Goal: Task Accomplishment & Management: Use online tool/utility

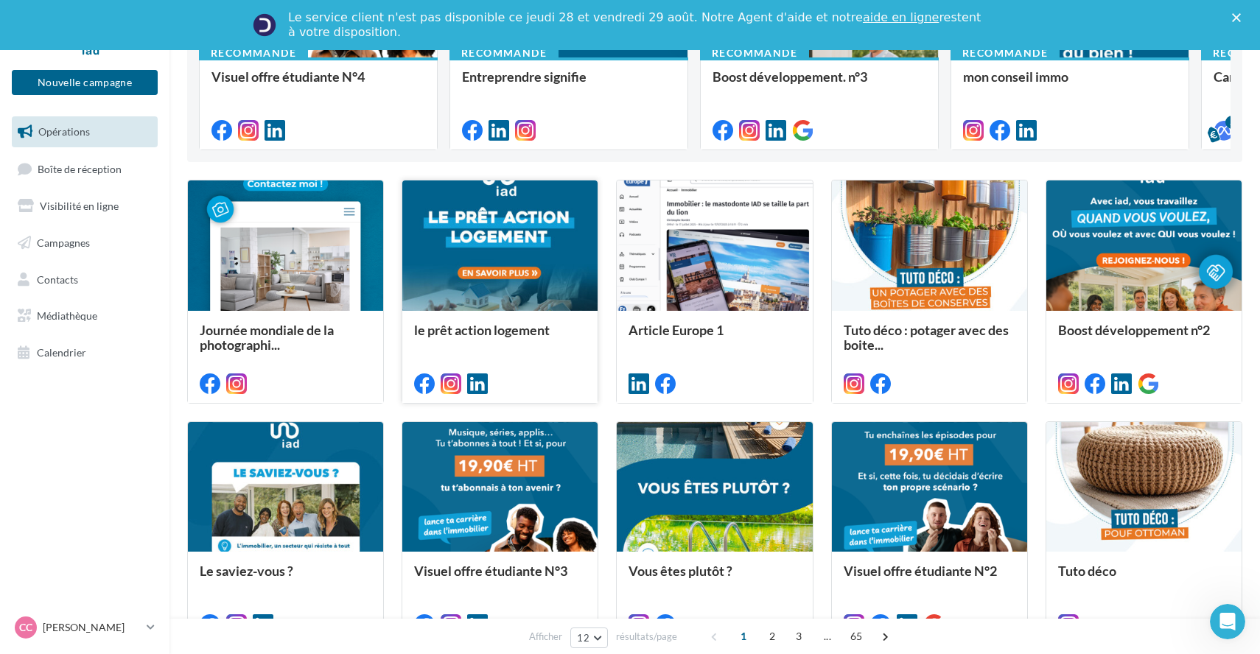
scroll to position [324, 0]
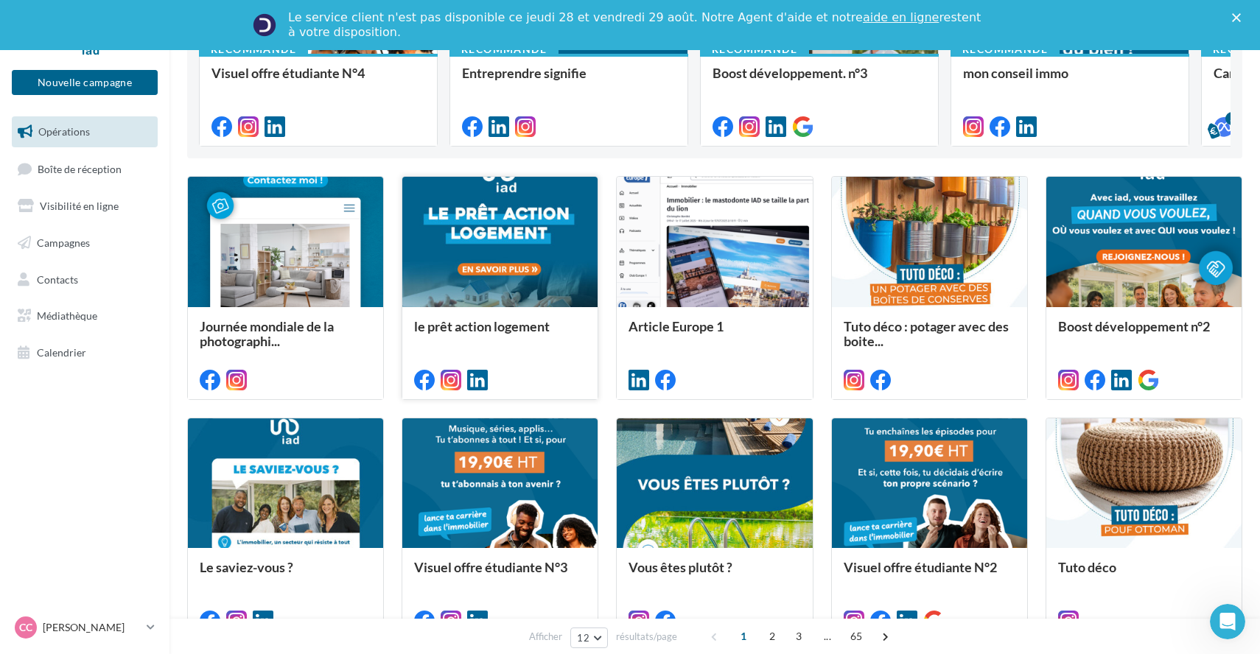
click at [502, 300] on div at bounding box center [499, 242] width 195 height 131
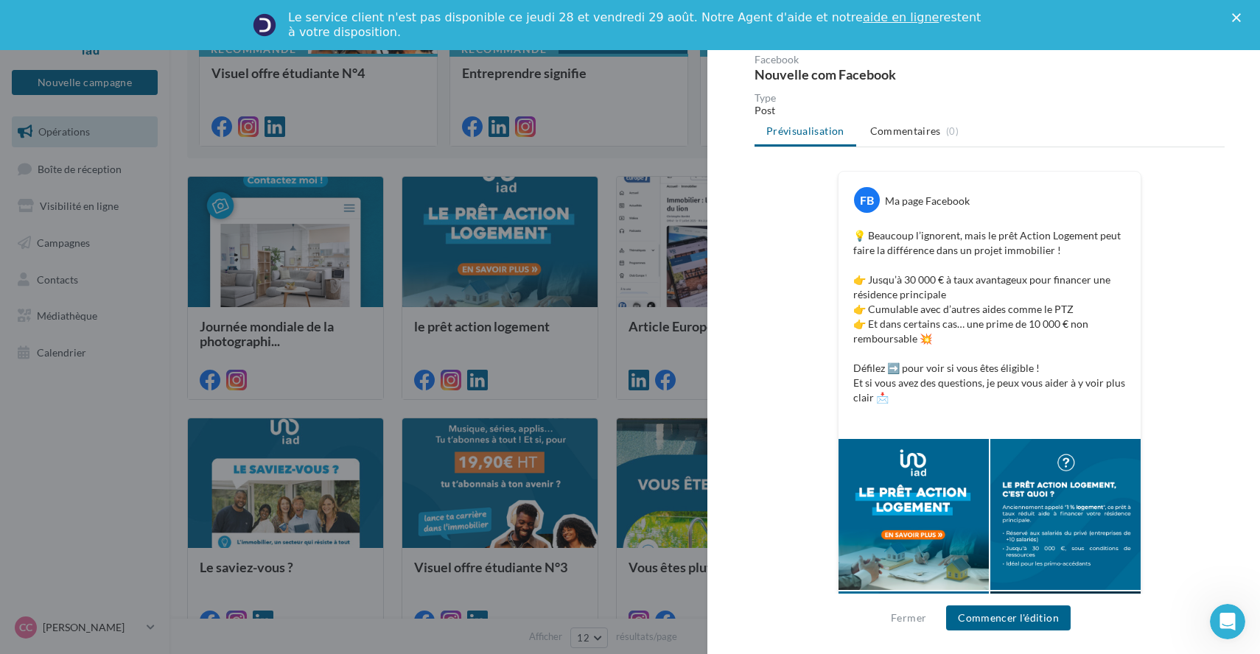
scroll to position [291, 0]
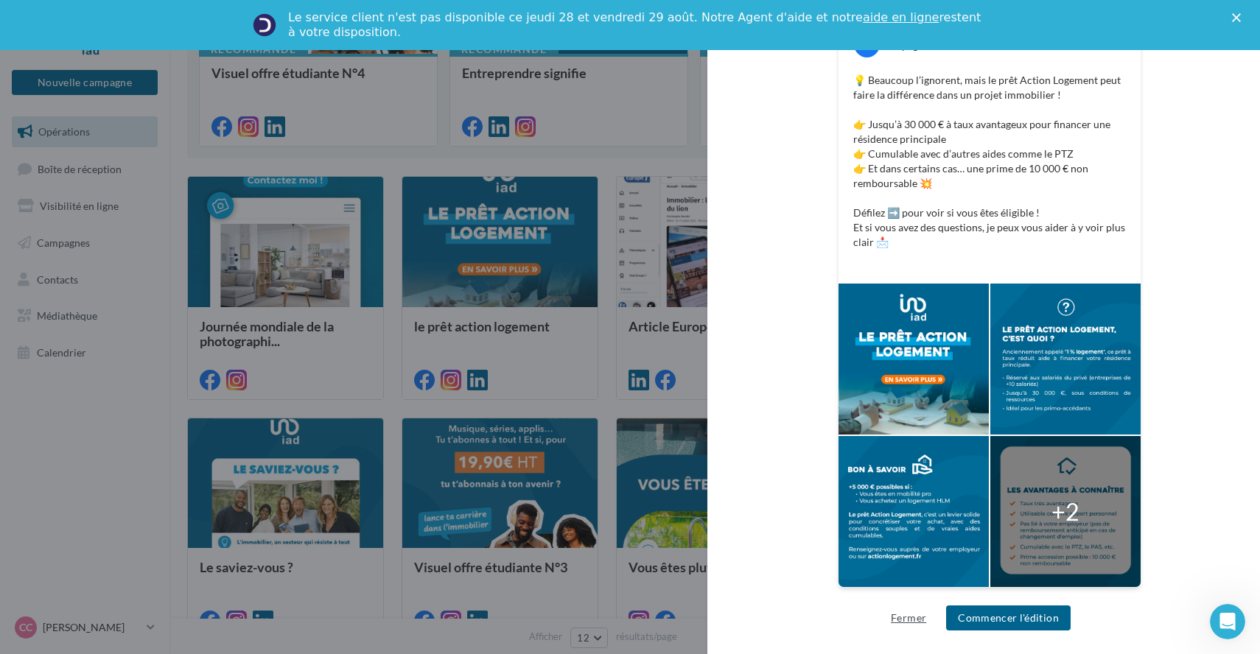
click at [914, 611] on button "Fermer" at bounding box center [908, 618] width 47 height 18
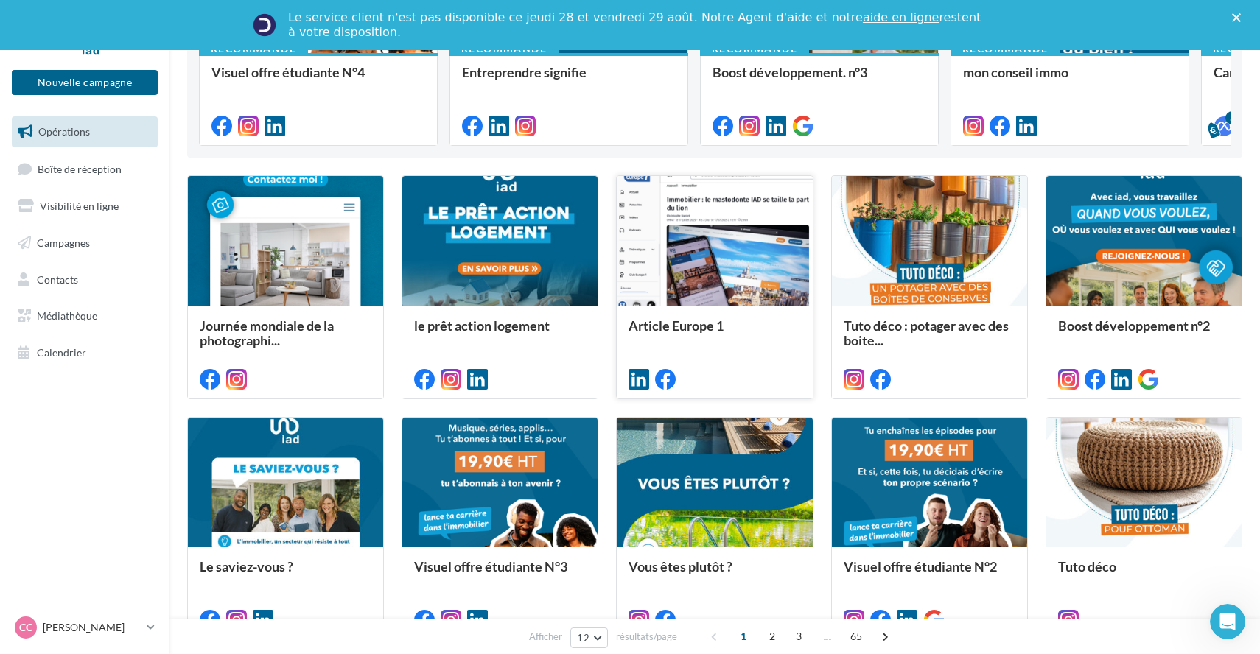
scroll to position [329, 0]
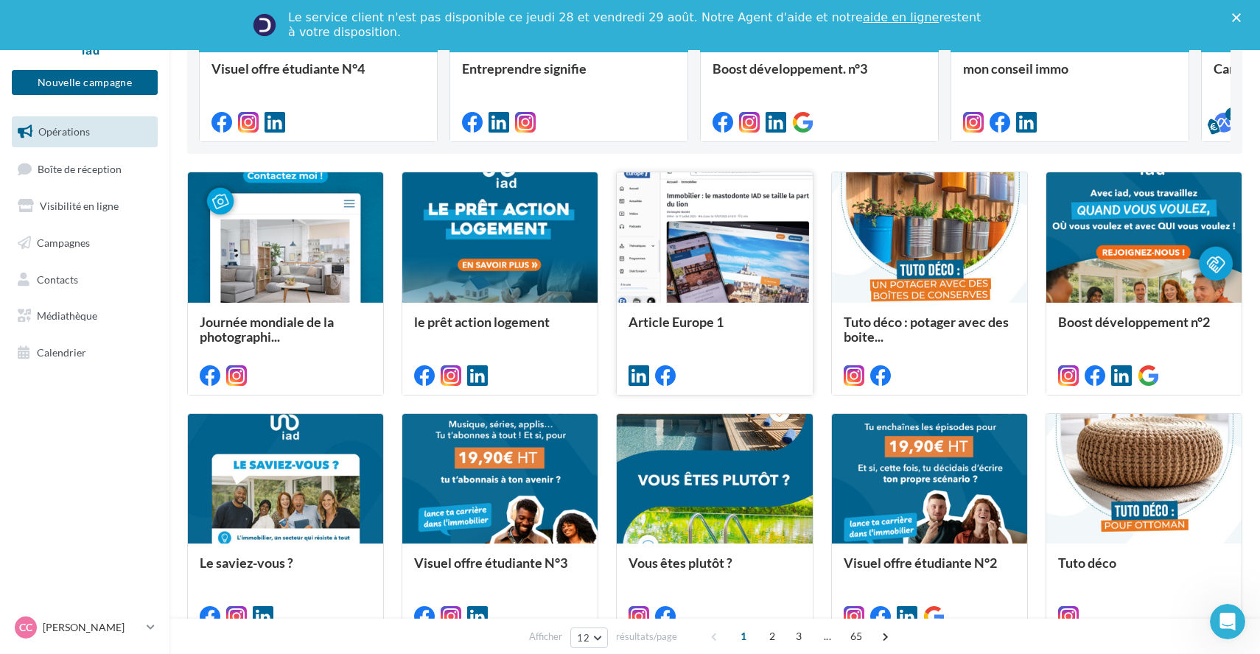
click at [720, 309] on div "Article Europe 1" at bounding box center [714, 348] width 195 height 91
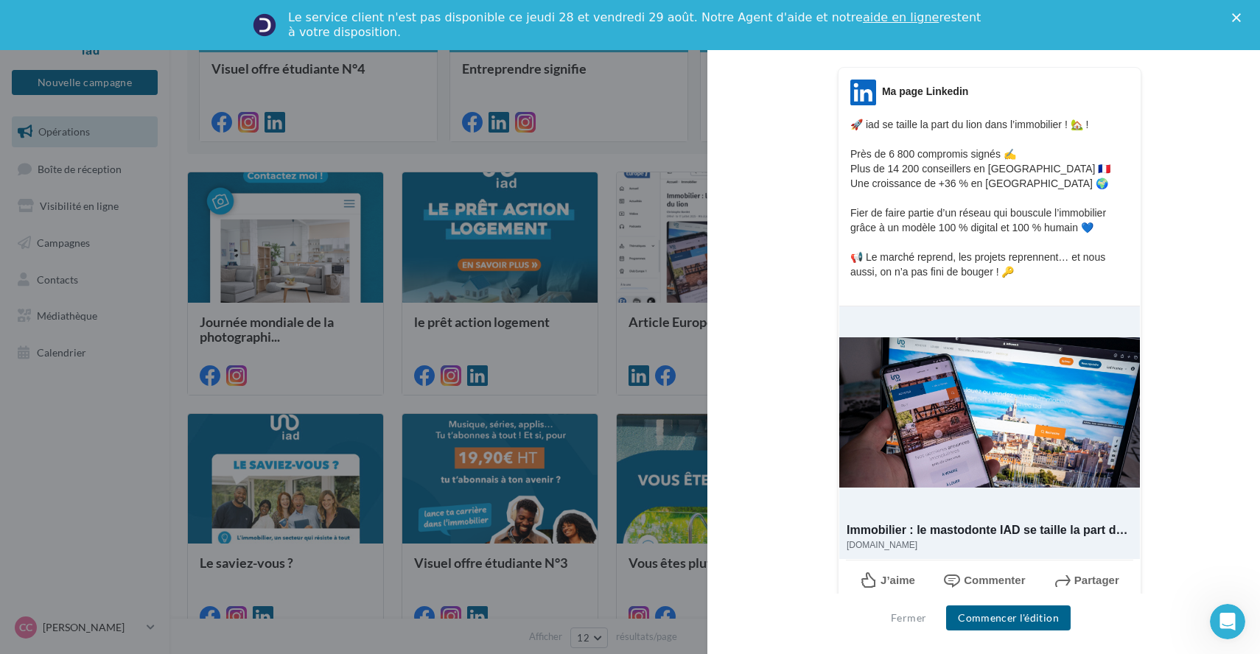
scroll to position [228, 0]
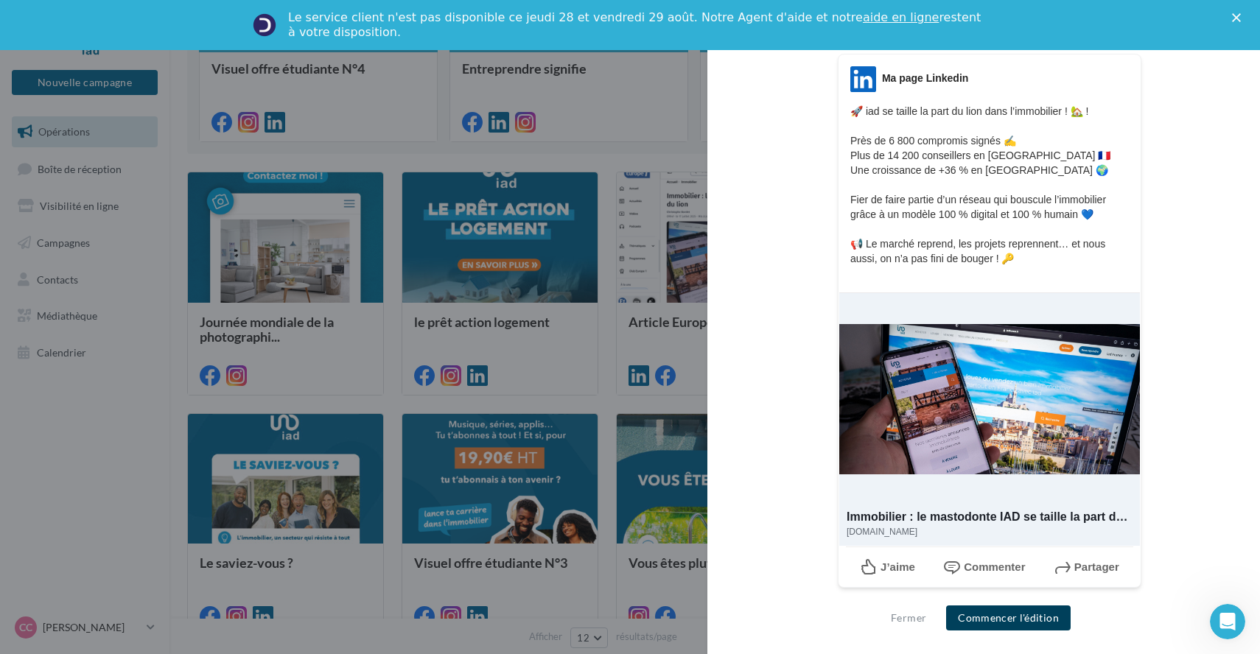
click at [983, 617] on button "Commencer l'édition" at bounding box center [1008, 618] width 125 height 25
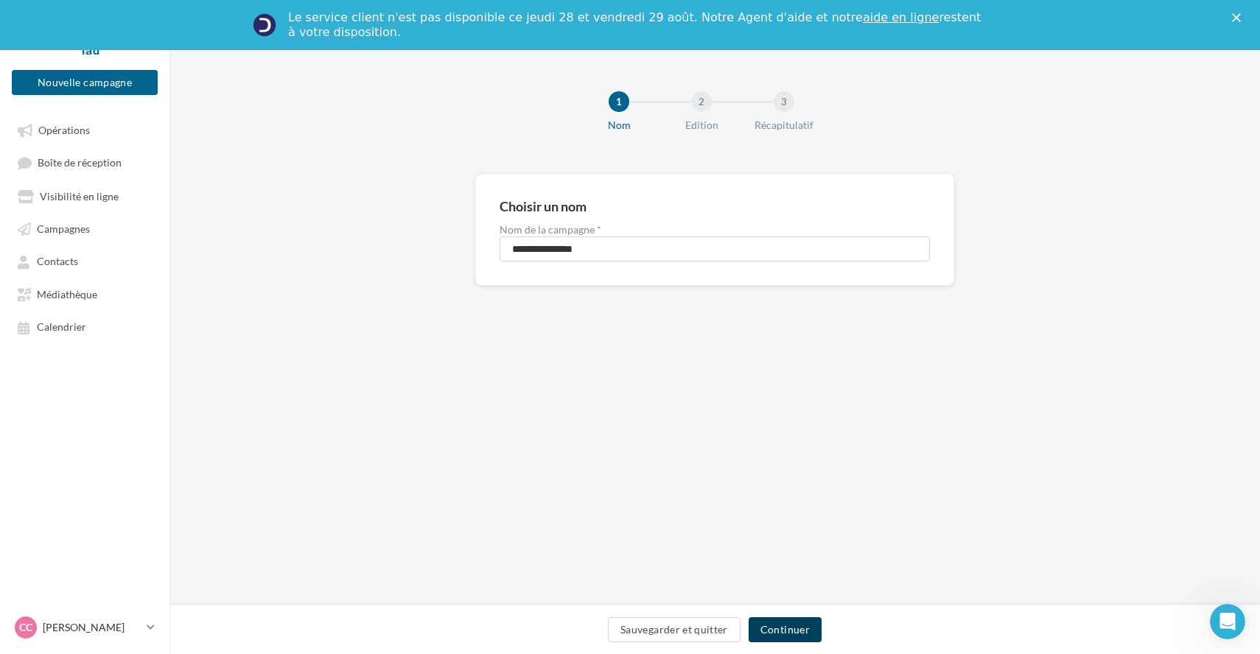
click at [789, 631] on button "Continuer" at bounding box center [785, 630] width 73 height 25
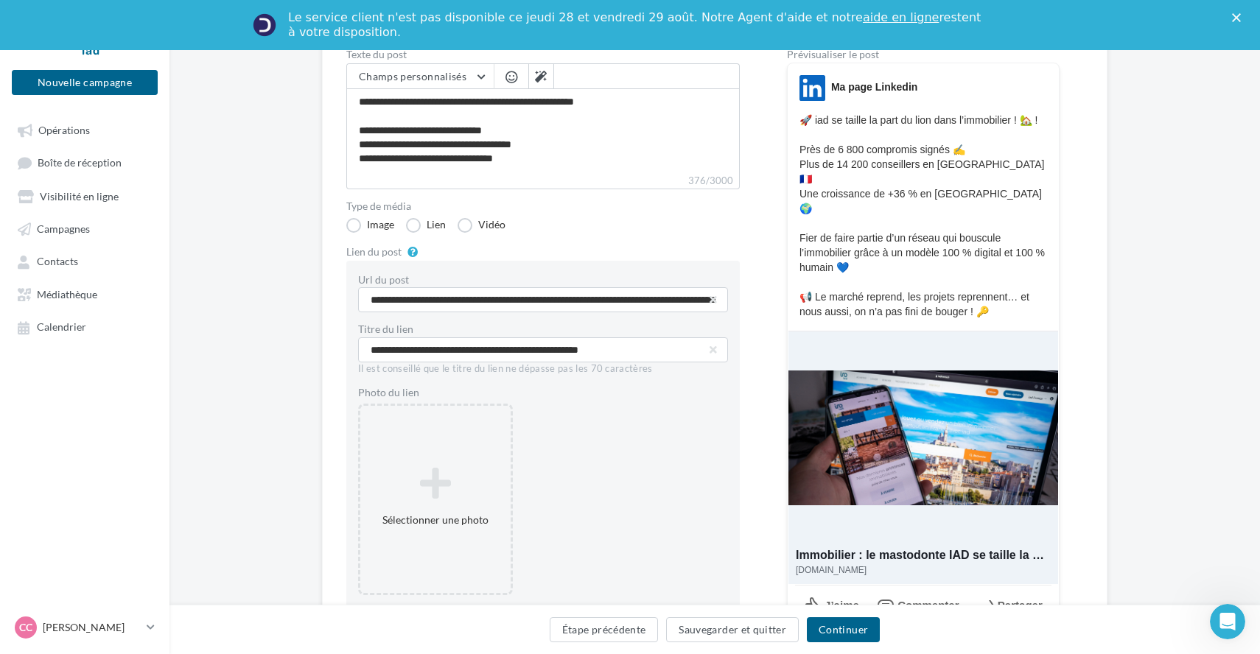
scroll to position [175, 0]
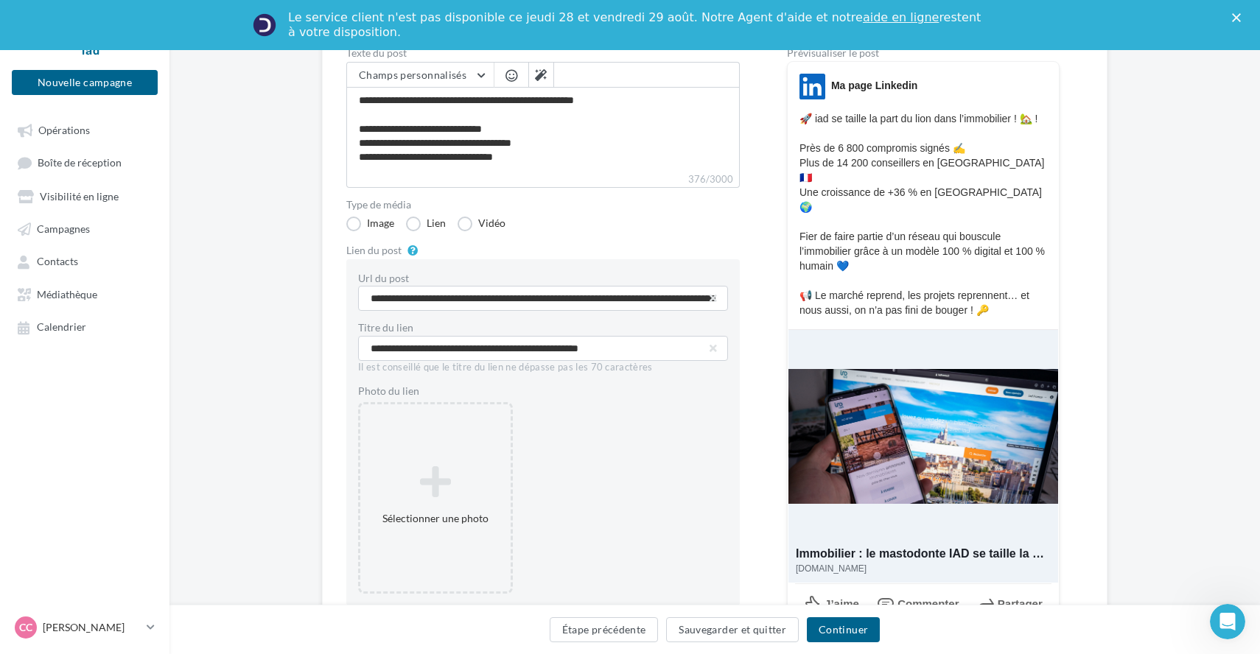
click at [1004, 598] on span "Partager" at bounding box center [1020, 604] width 45 height 13
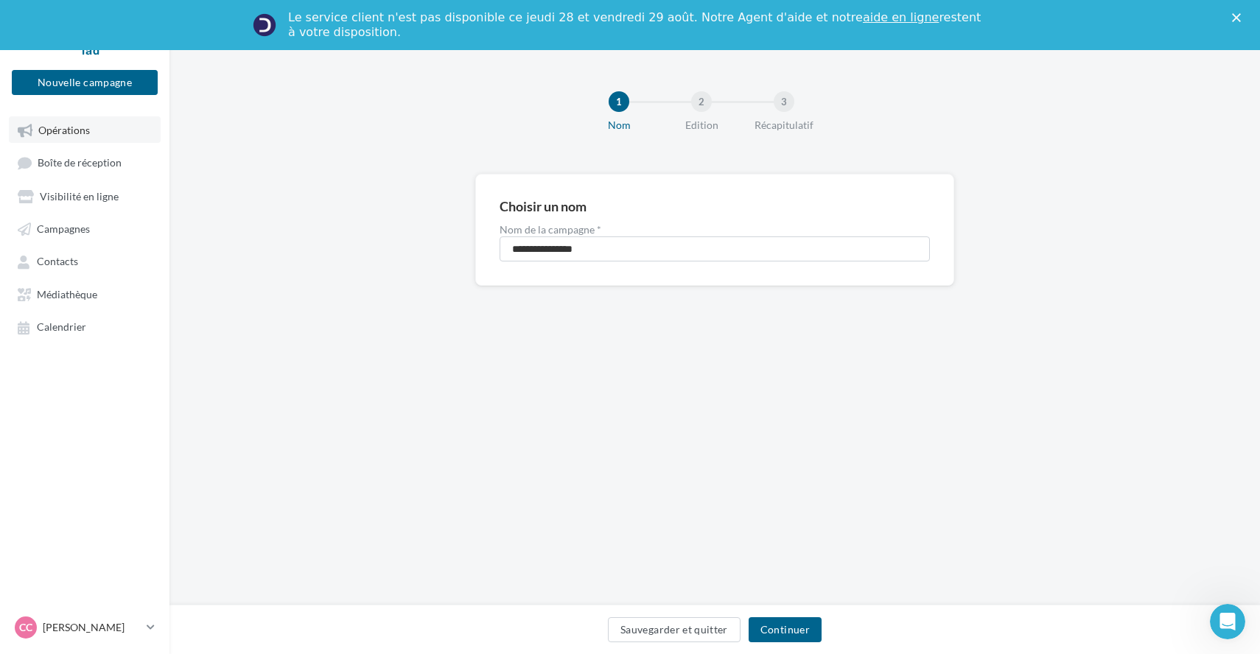
click at [70, 131] on span "Opérations" at bounding box center [64, 130] width 52 height 13
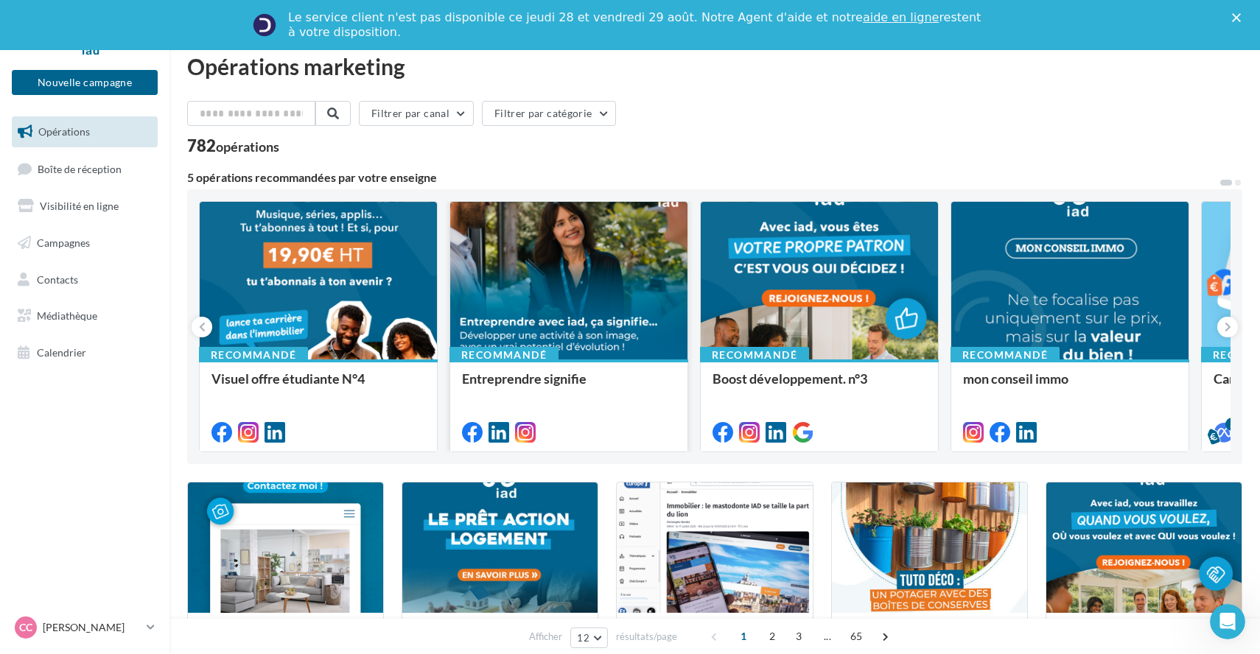
scroll to position [18, 0]
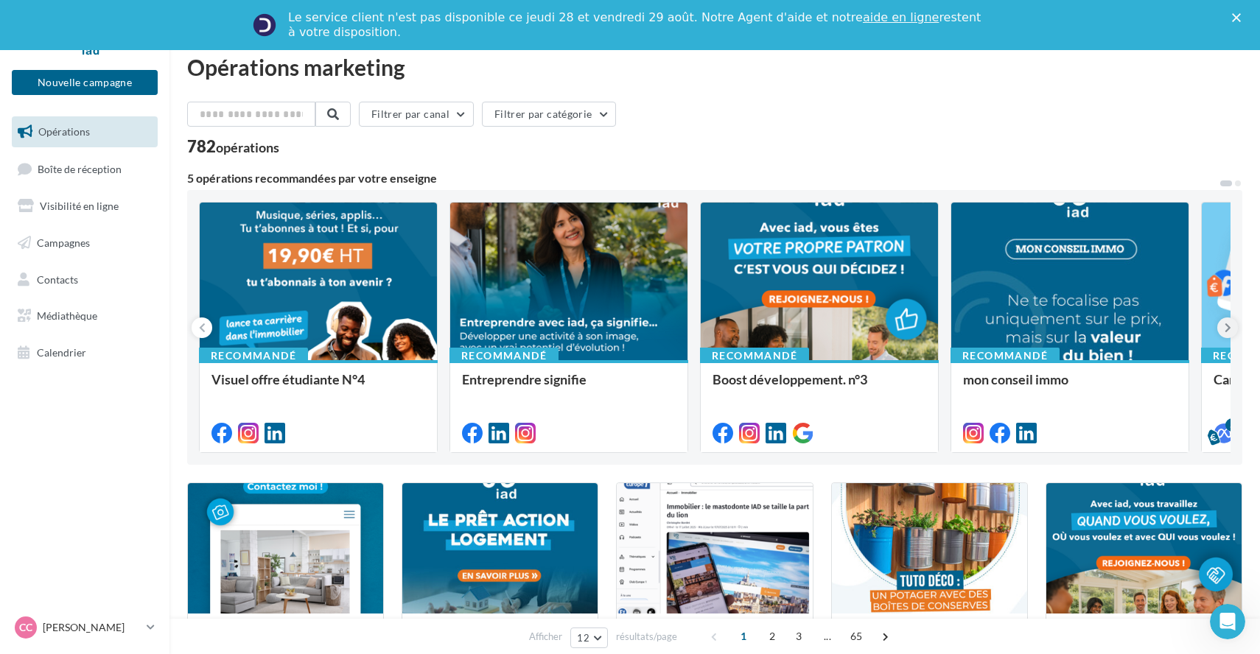
click at [1228, 331] on icon at bounding box center [1228, 328] width 7 height 15
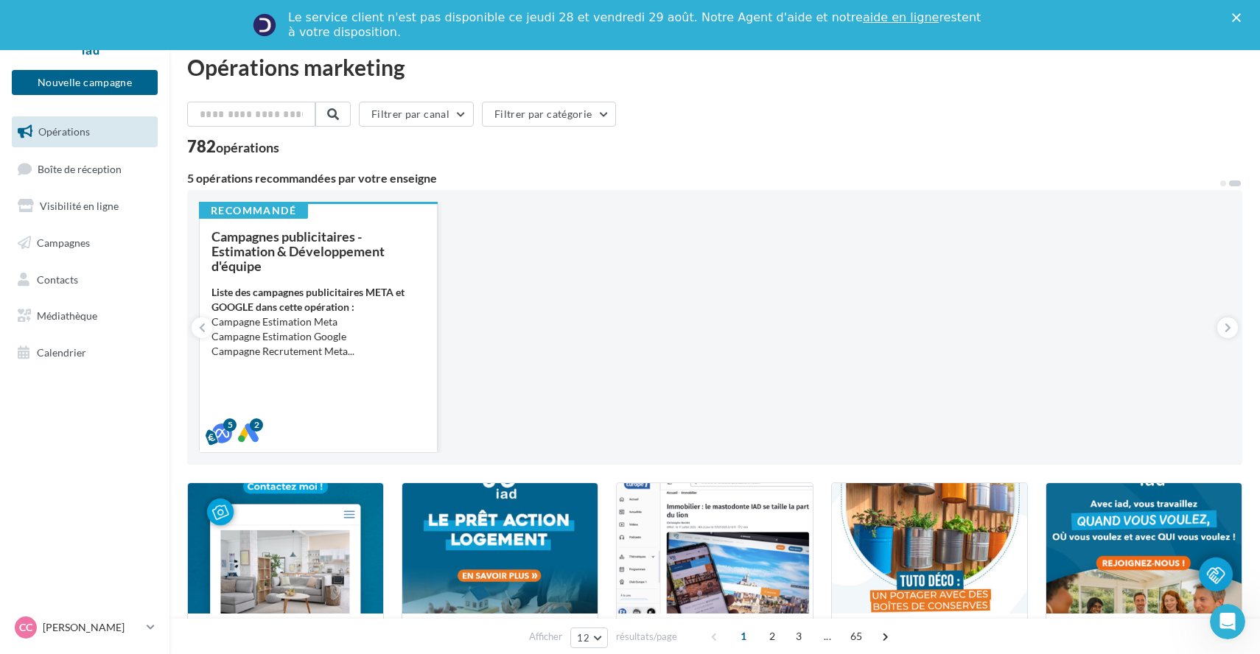
click at [323, 286] on strong "Liste des campagnes publicitaires META et GOOGLE dans cette opération :" at bounding box center [307, 299] width 193 height 27
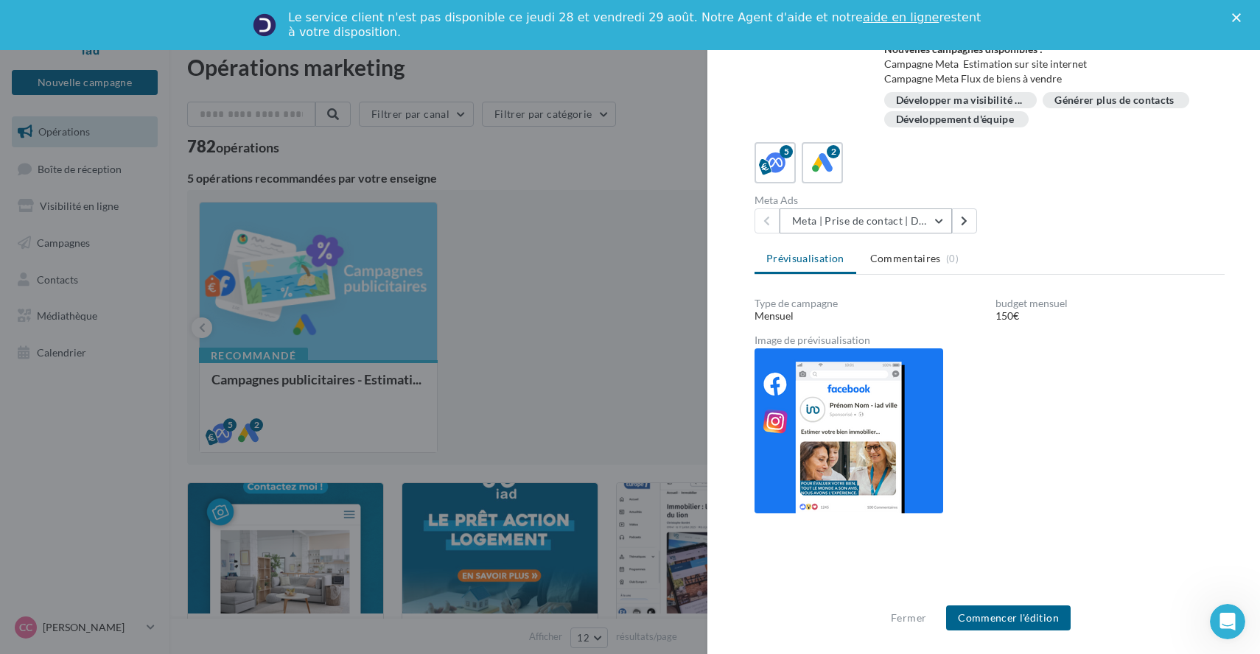
scroll to position [261, 0]
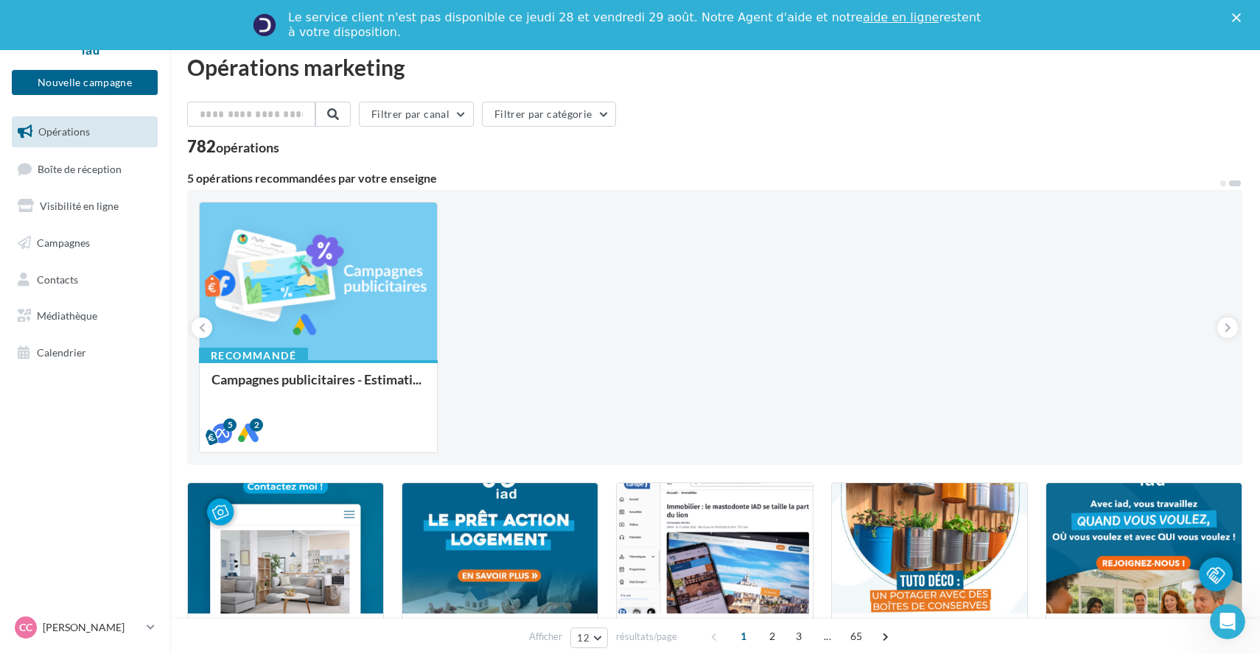
click at [1236, 15] on icon "Fermer" at bounding box center [1236, 17] width 9 height 9
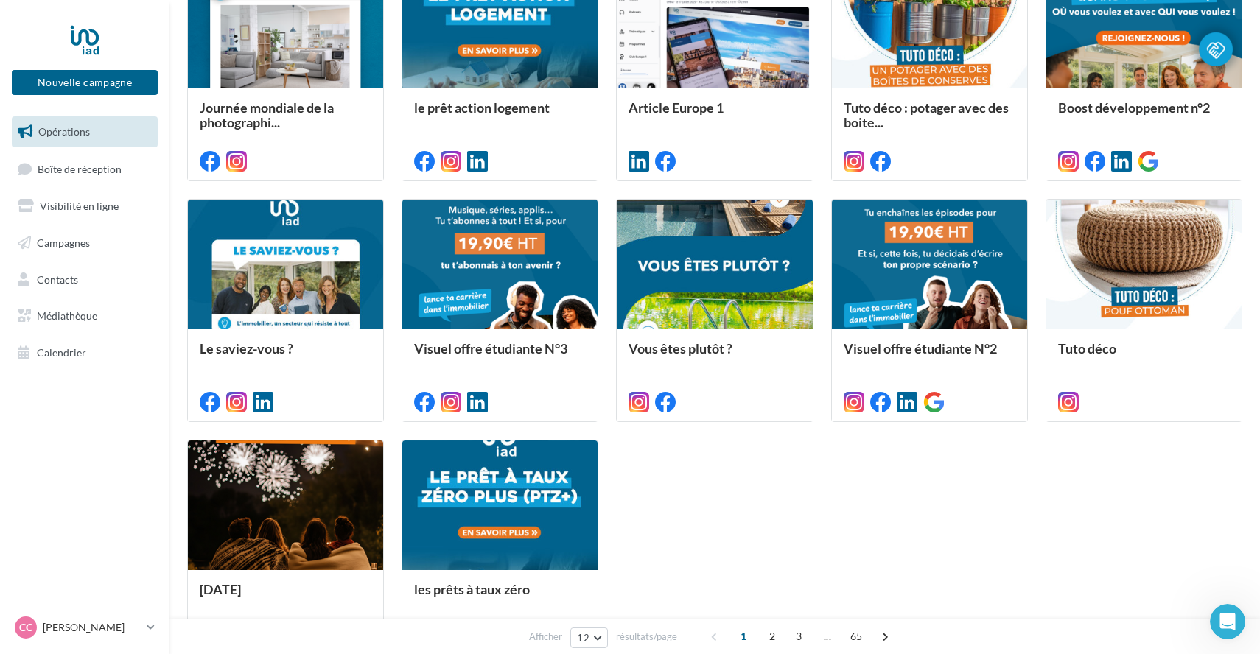
scroll to position [497, 0]
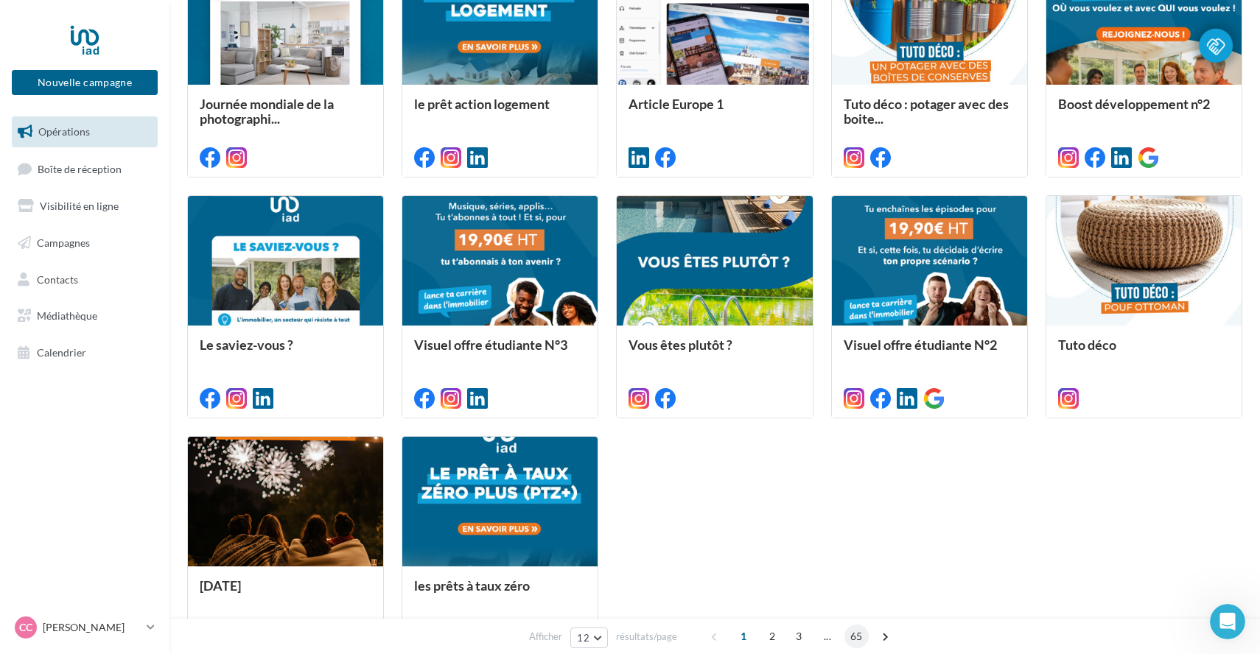
click at [853, 636] on span "65" at bounding box center [856, 637] width 24 height 24
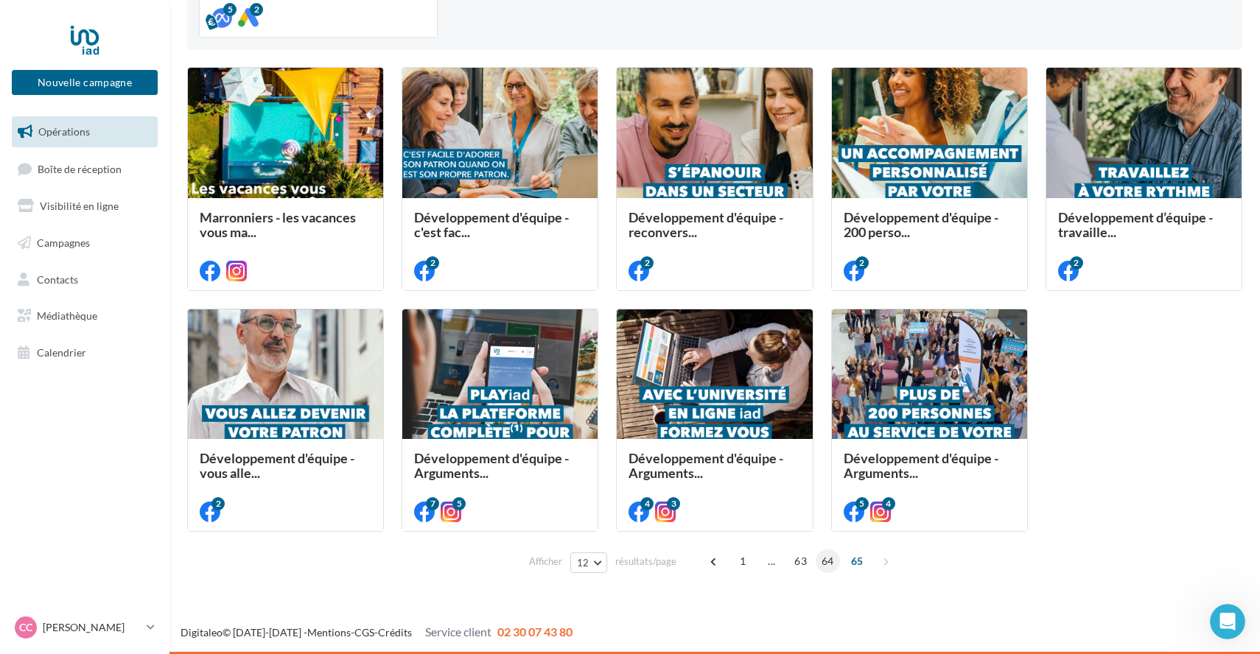
click at [823, 560] on span "64" at bounding box center [828, 562] width 24 height 24
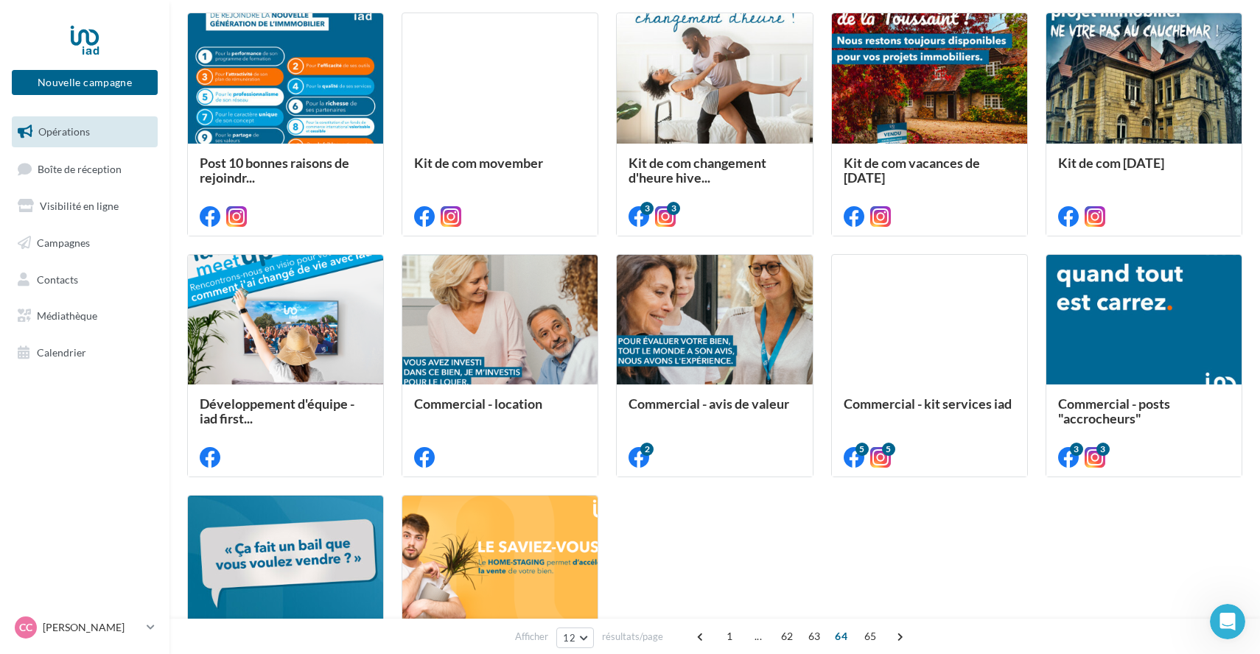
scroll to position [460, 0]
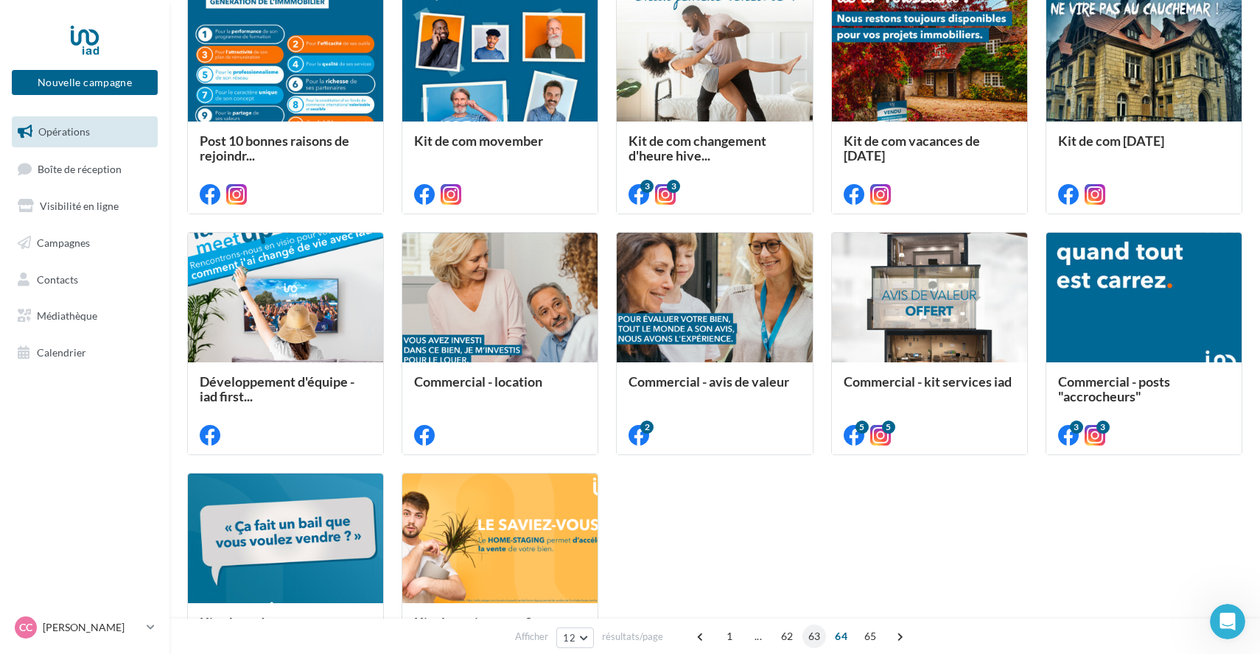
click at [816, 637] on span "63" at bounding box center [814, 637] width 24 height 24
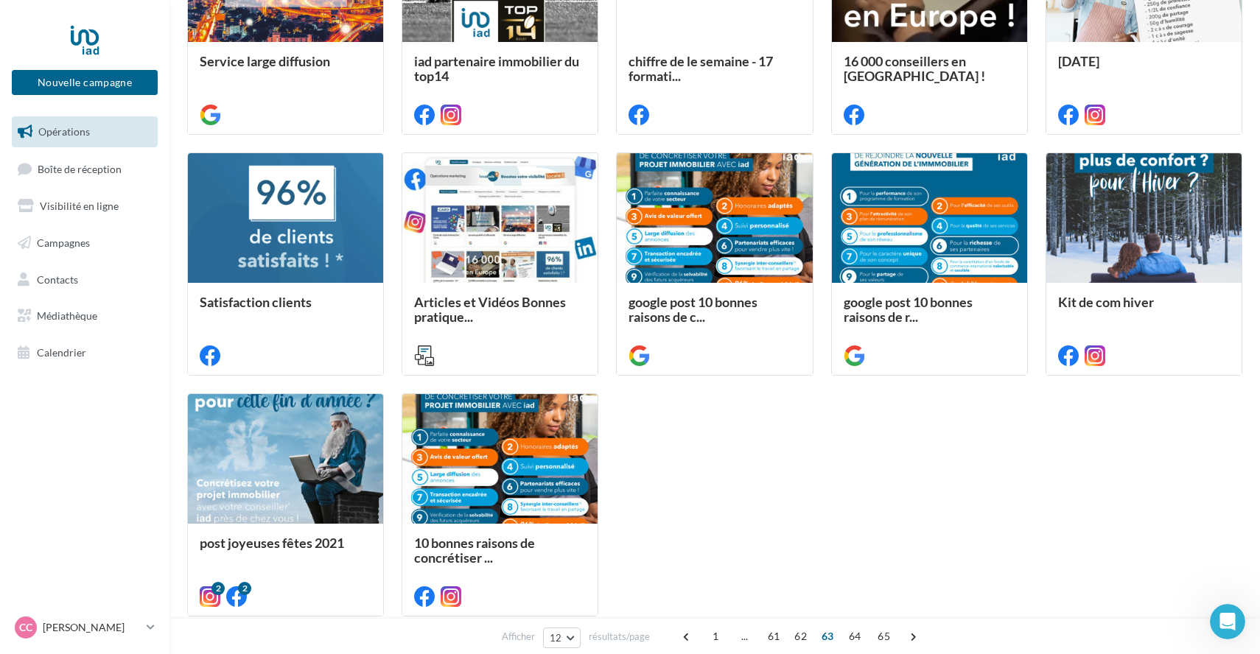
scroll to position [540, 0]
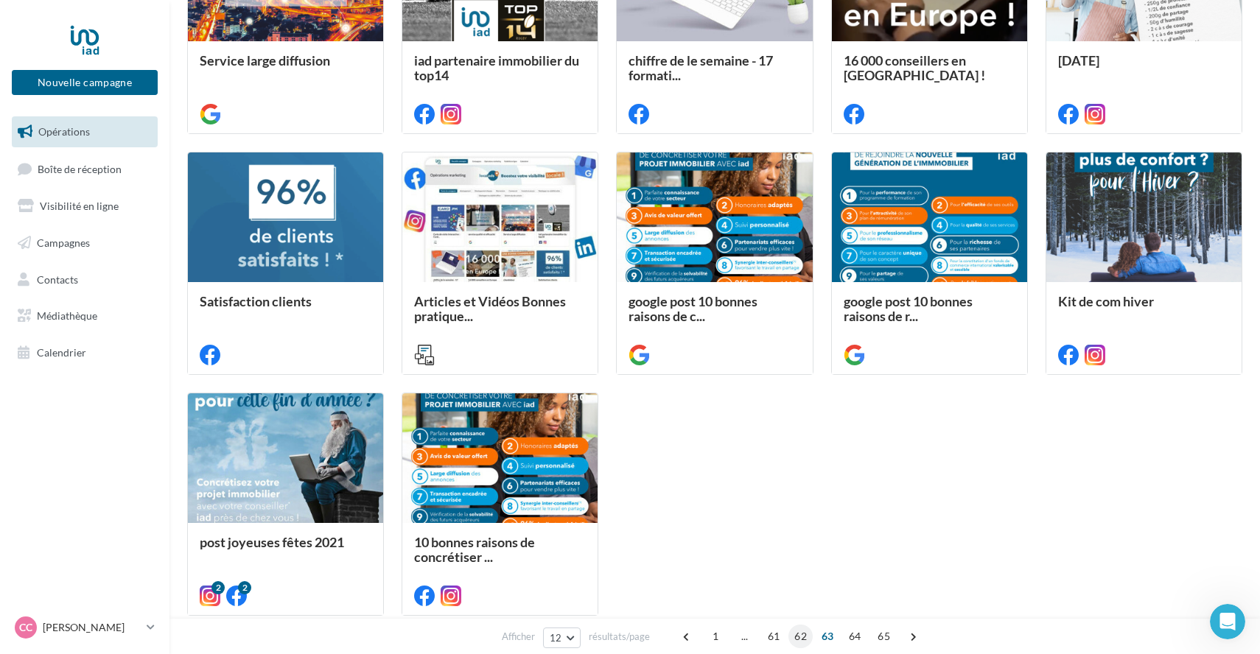
click at [797, 637] on span "62" at bounding box center [800, 637] width 24 height 24
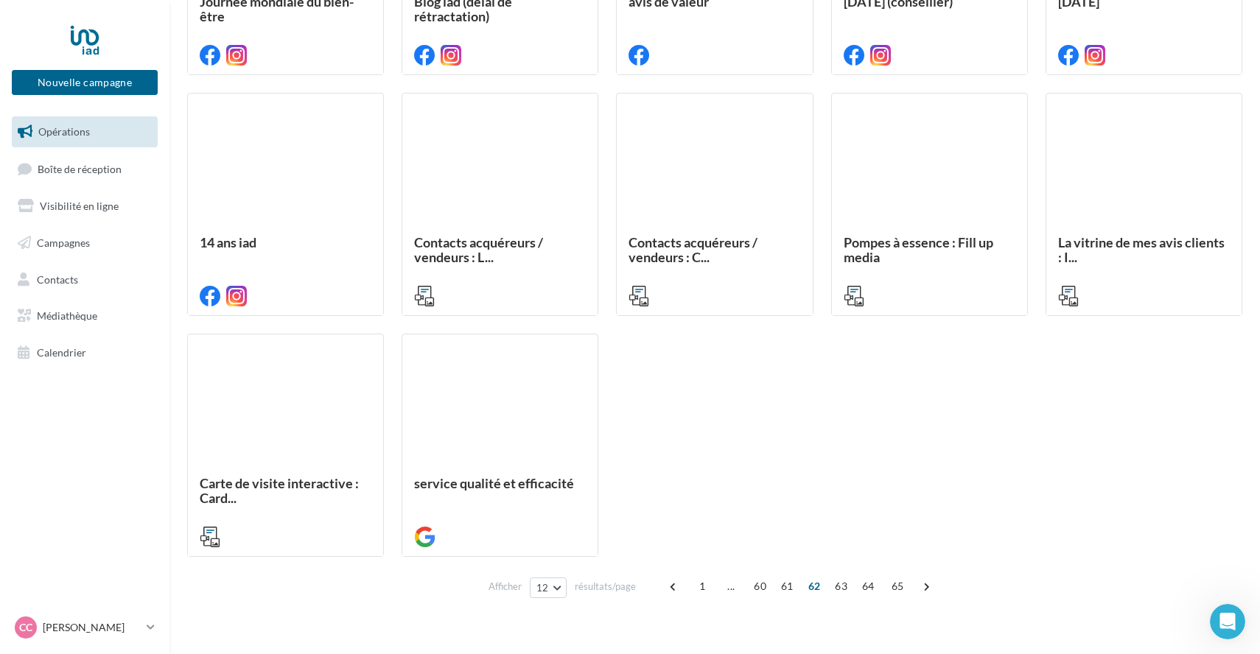
scroll to position [600, 0]
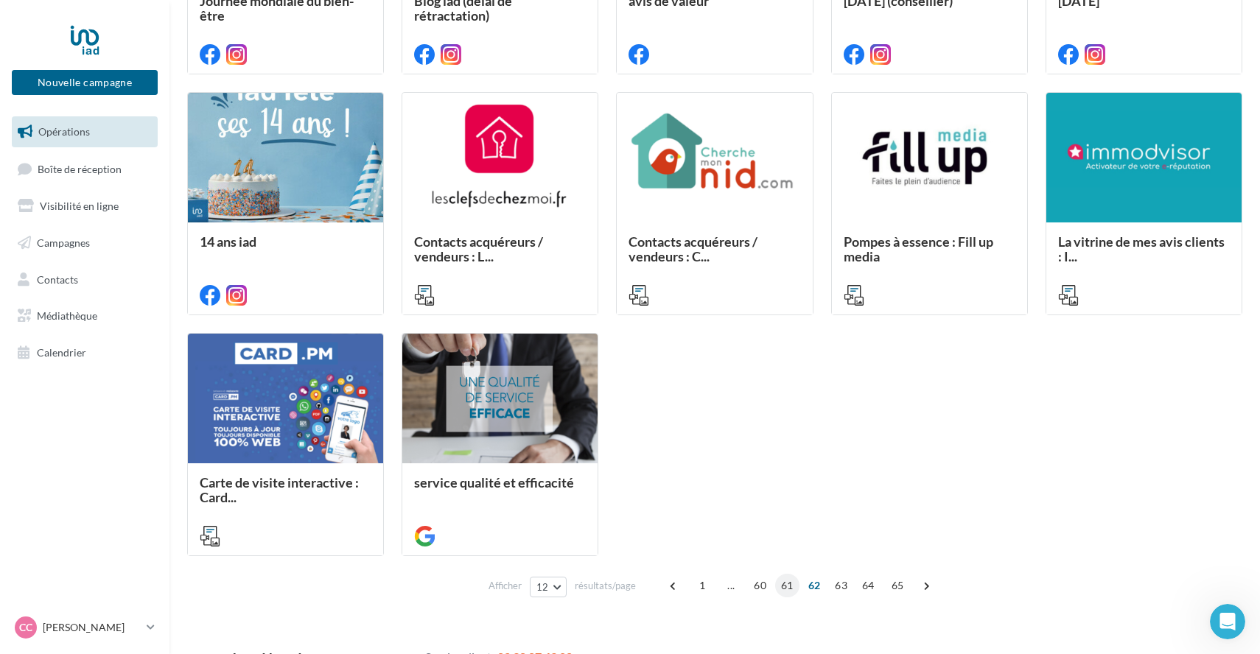
click at [788, 587] on span "61" at bounding box center [787, 586] width 24 height 24
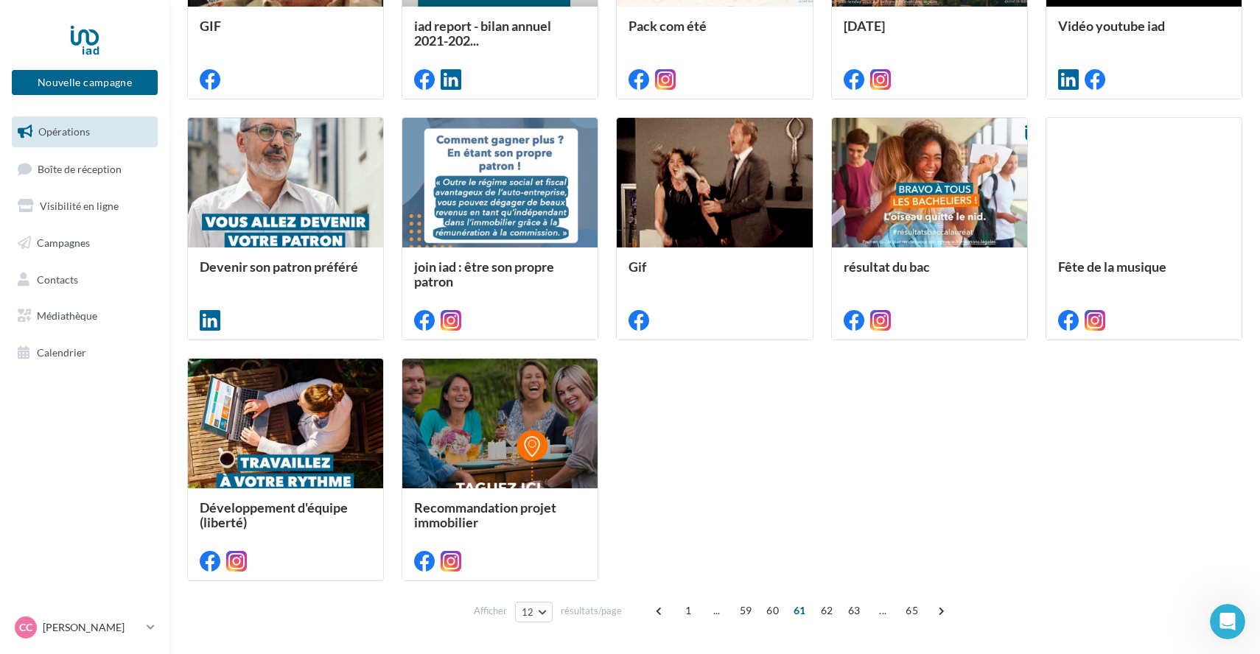
scroll to position [577, 0]
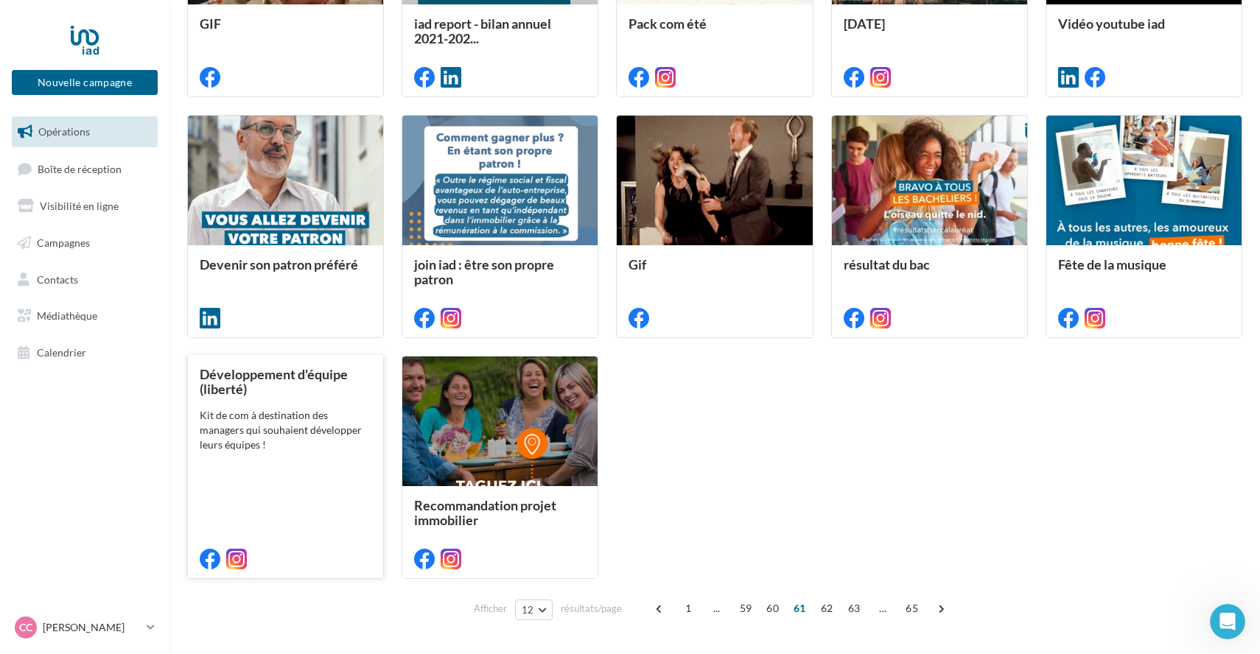
click at [308, 402] on div "Développement d'équipe (liberté) Kit de com à destination des managers qui souh…" at bounding box center [286, 466] width 172 height 198
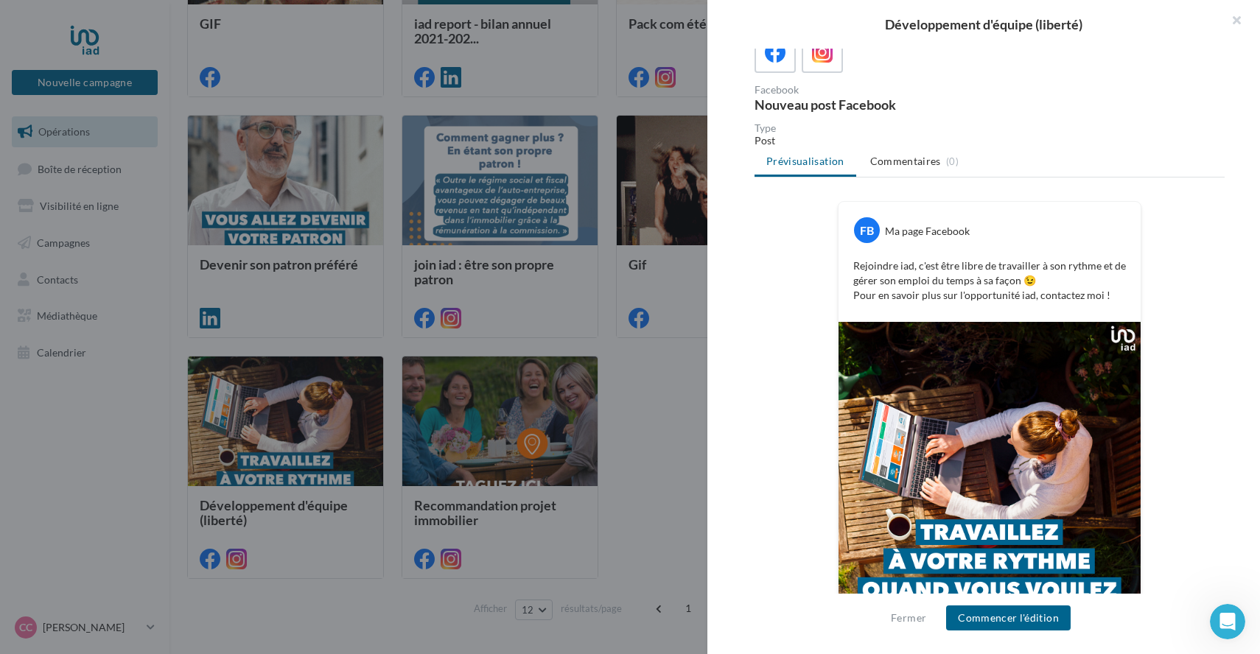
scroll to position [142, 0]
